Goal: Navigation & Orientation: Find specific page/section

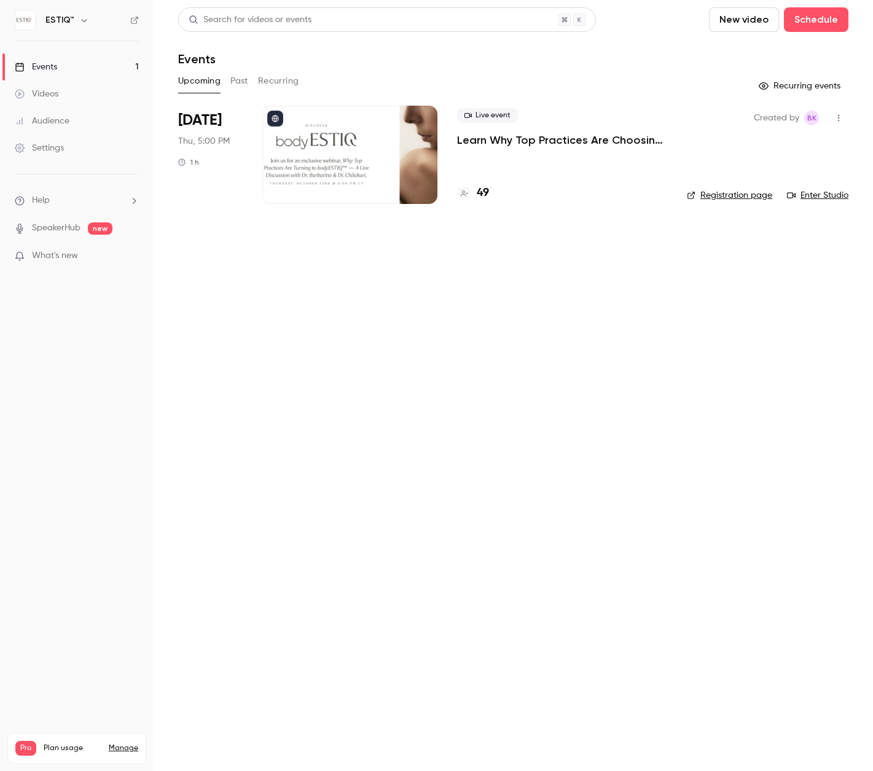
click at [57, 68] on div "Events" at bounding box center [36, 67] width 42 height 12
click at [484, 189] on h4 "49" at bounding box center [483, 193] width 12 height 17
